Goal: Task Accomplishment & Management: Manage account settings

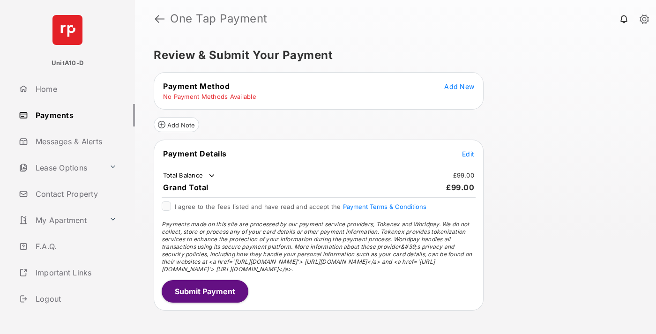
click at [459, 86] on span "Add New" at bounding box center [459, 86] width 30 height 8
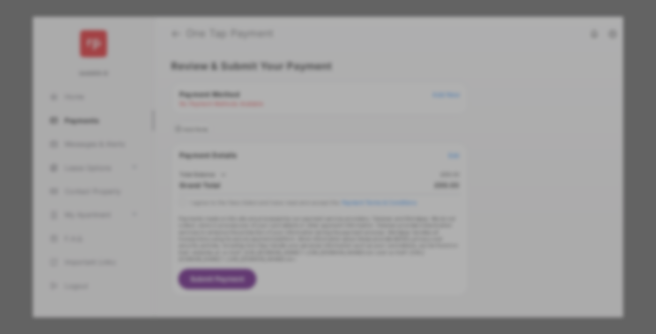
click at [326, 167] on div "BACS Direct Debit" at bounding box center [328, 171] width 210 height 18
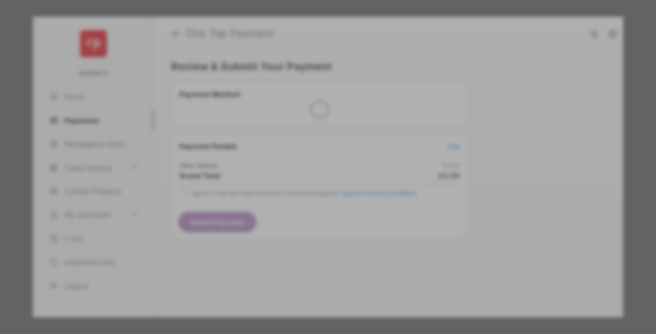
click at [310, 150] on div "Other Amount" at bounding box center [311, 158] width 152 height 16
type input "***"
click at [296, 236] on button "Save" at bounding box center [296, 247] width 47 height 22
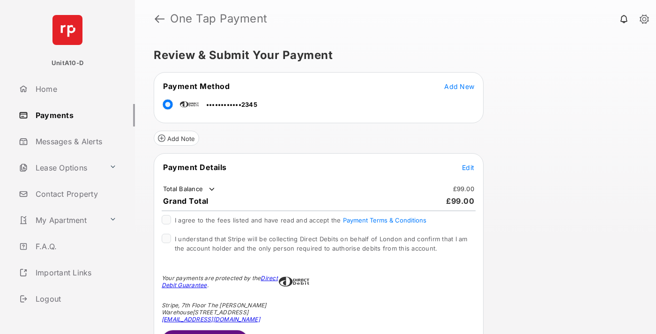
click at [468, 167] on span "Edit" at bounding box center [468, 167] width 12 height 8
